Goal: Entertainment & Leisure: Consume media (video, audio)

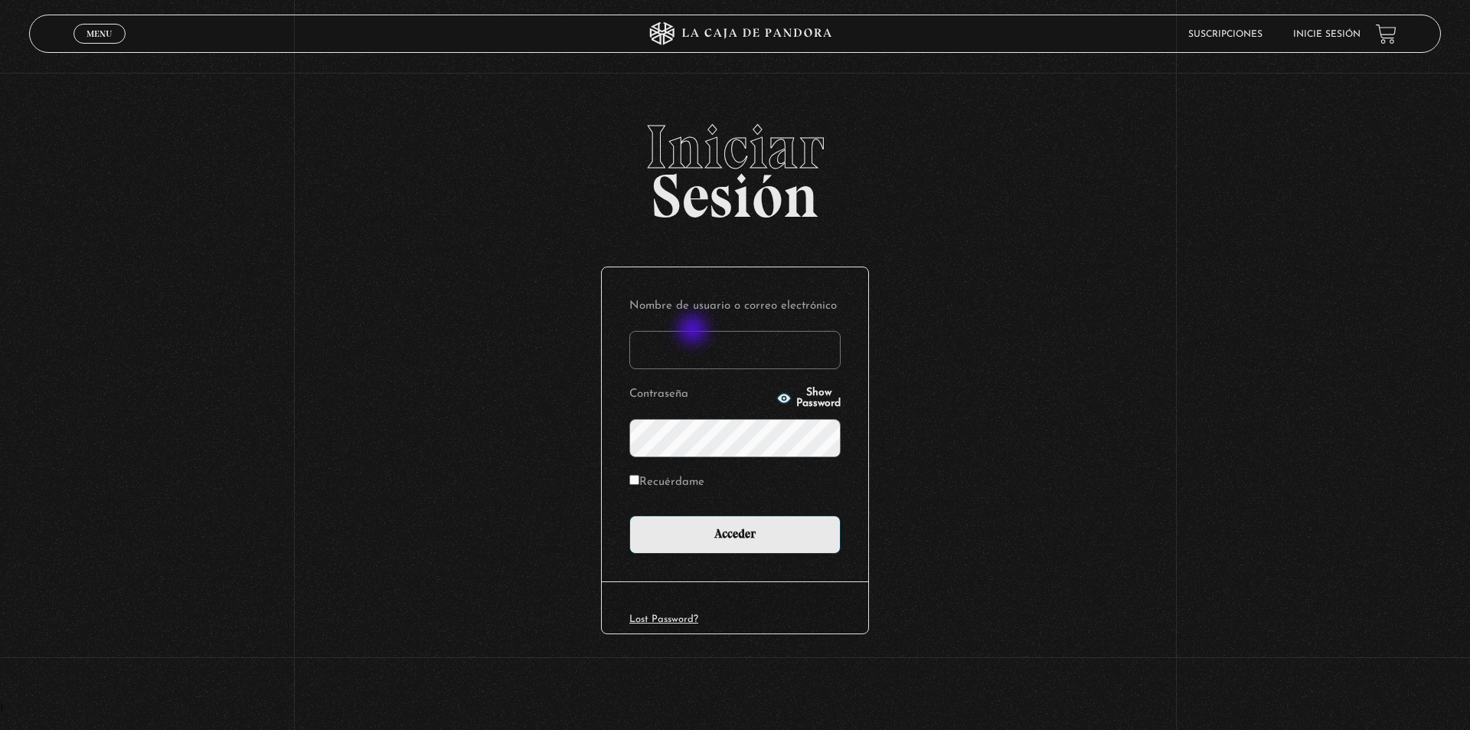
click at [694, 341] on input "Nombre de usuario o correo electrónico" at bounding box center [734, 350] width 211 height 38
type input "[EMAIL_ADDRESS][DOMAIN_NAME]"
click at [629, 515] on input "Acceder" at bounding box center [734, 534] width 211 height 38
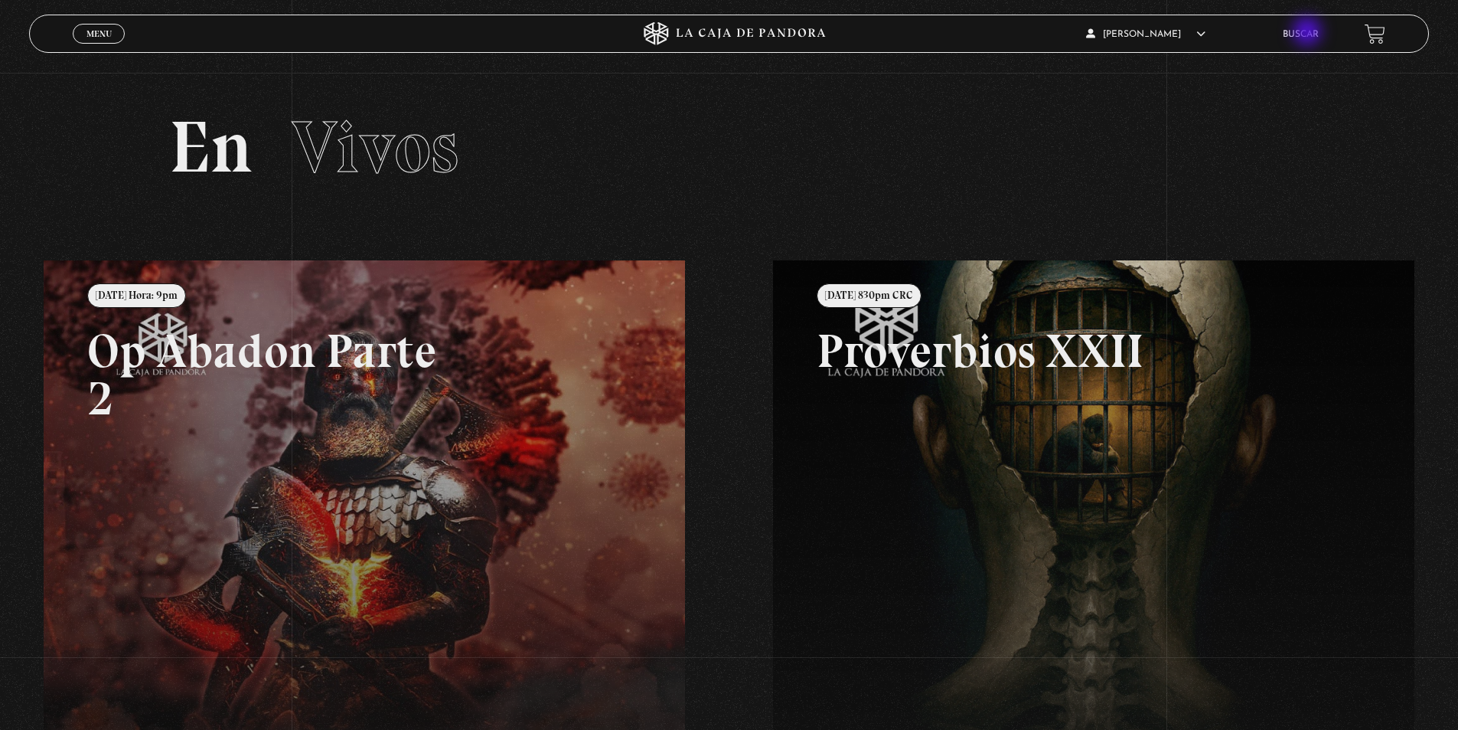
click at [1309, 33] on link "Buscar" at bounding box center [1301, 34] width 36 height 9
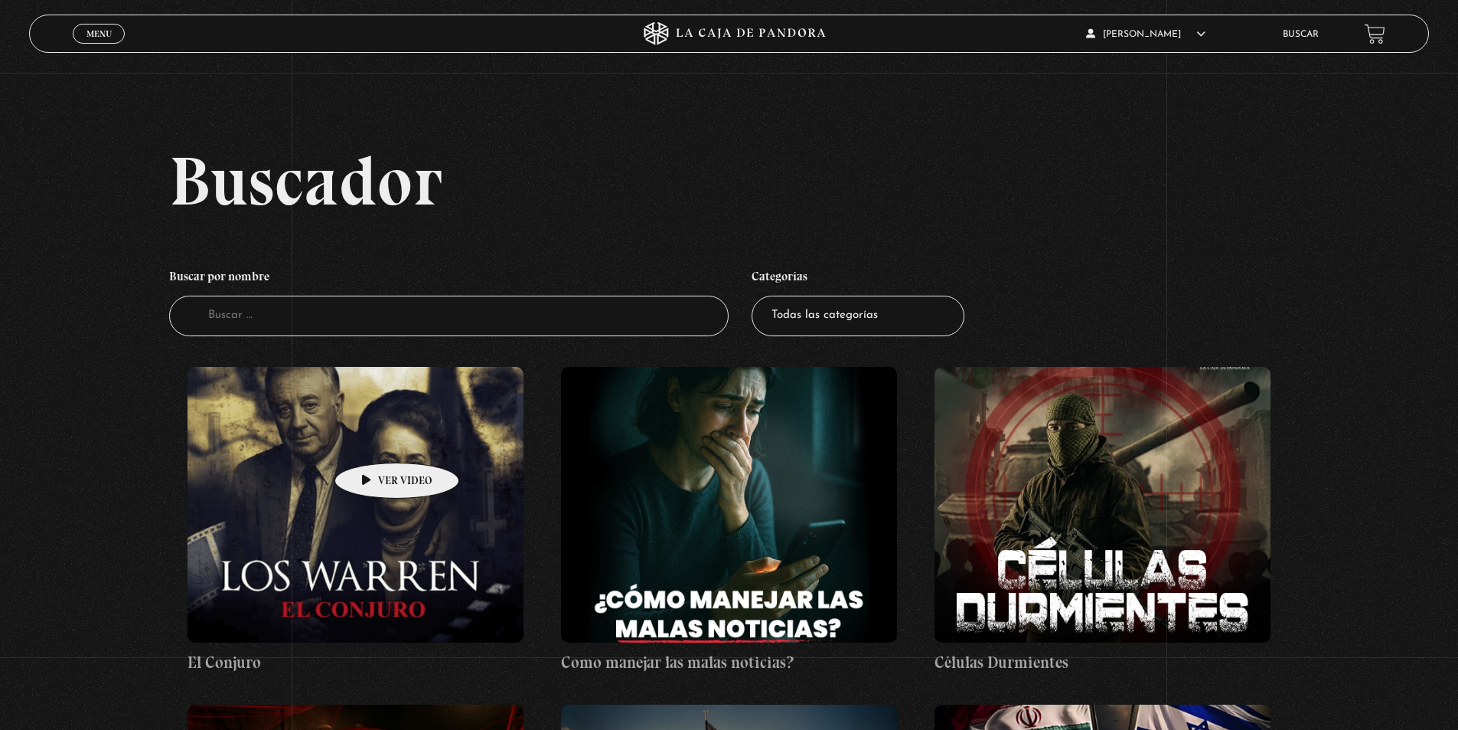
click at [391, 440] on figure at bounding box center [356, 505] width 336 height 276
